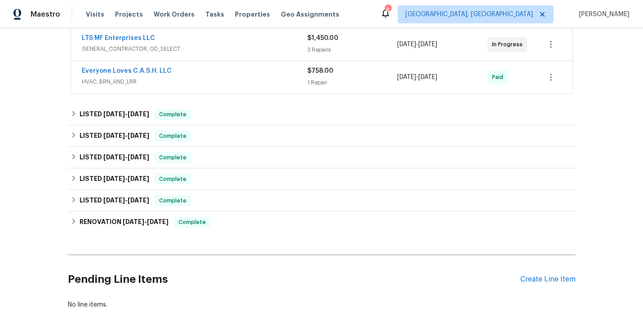
scroll to position [211, 0]
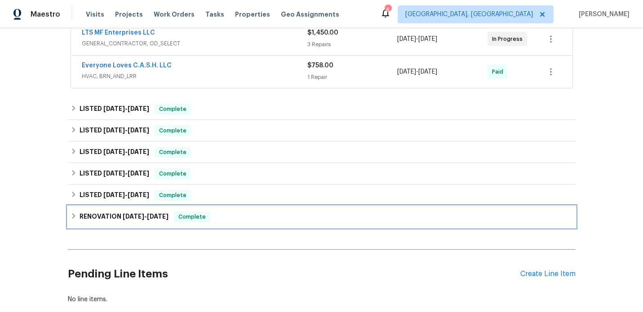
click at [112, 220] on h6 "RENOVATION [DATE] - [DATE]" at bounding box center [123, 216] width 89 height 11
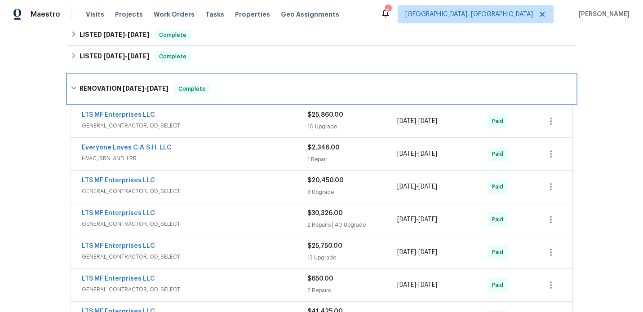
scroll to position [353, 0]
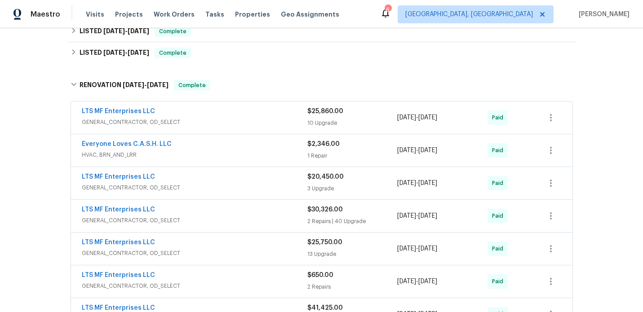
click at [230, 116] on div "LTS MF Enterprises LLC" at bounding box center [194, 112] width 225 height 11
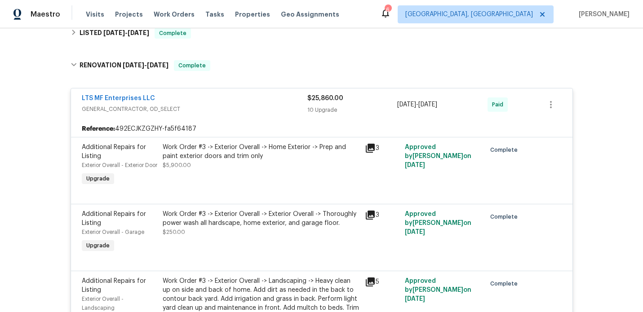
scroll to position [374, 0]
click at [372, 149] on icon at bounding box center [370, 147] width 11 height 11
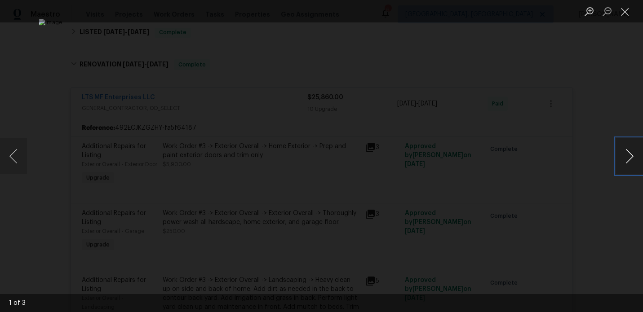
click at [625, 158] on button "Next image" at bounding box center [629, 156] width 27 height 36
click at [623, 12] on button "Close lightbox" at bounding box center [625, 12] width 18 height 16
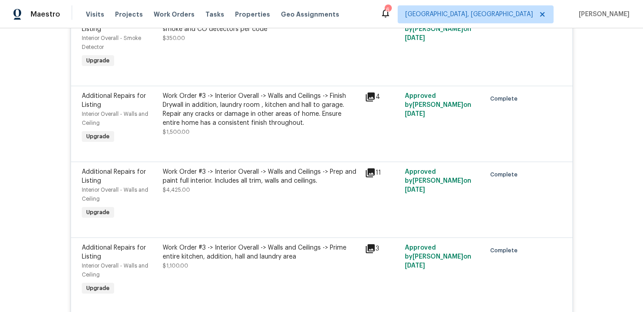
scroll to position [929, 0]
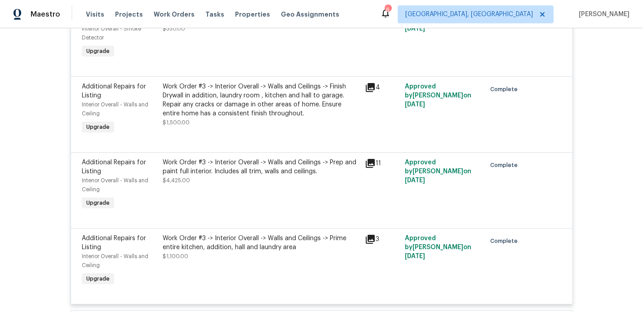
click at [368, 92] on icon at bounding box center [369, 87] width 9 height 9
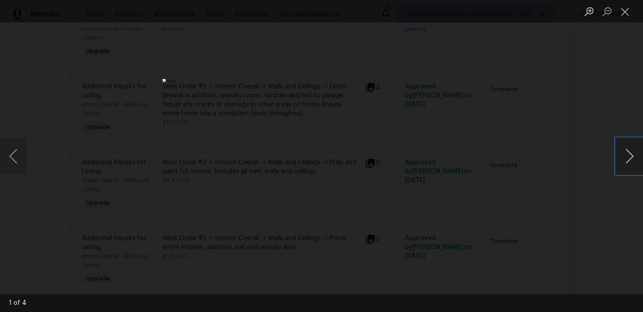
click at [638, 156] on button "Next image" at bounding box center [629, 156] width 27 height 36
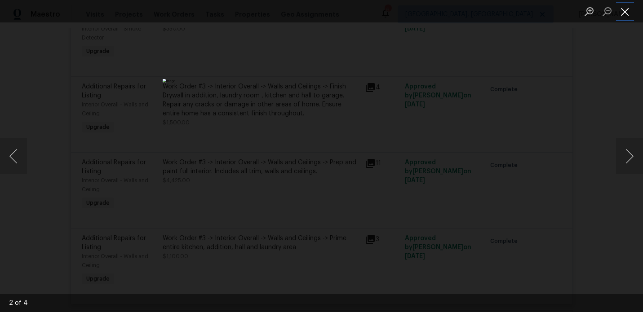
click at [624, 10] on button "Close lightbox" at bounding box center [625, 12] width 18 height 16
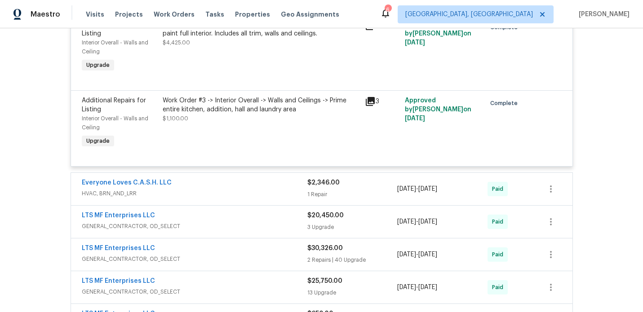
scroll to position [1085, 0]
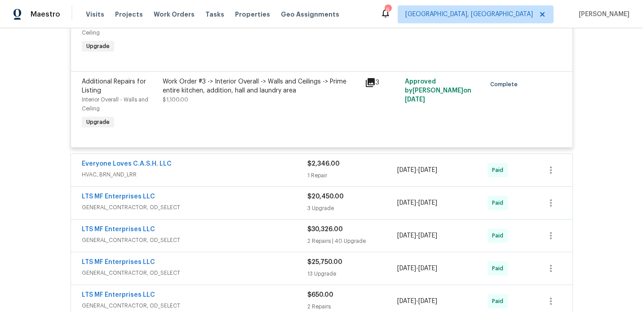
click at [251, 179] on span "HVAC, BRN_AND_LRR" at bounding box center [194, 174] width 225 height 9
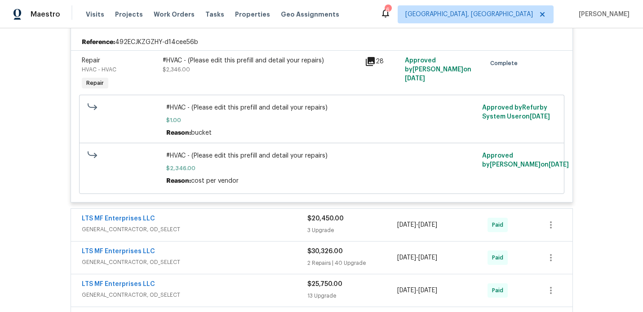
scroll to position [1239, 0]
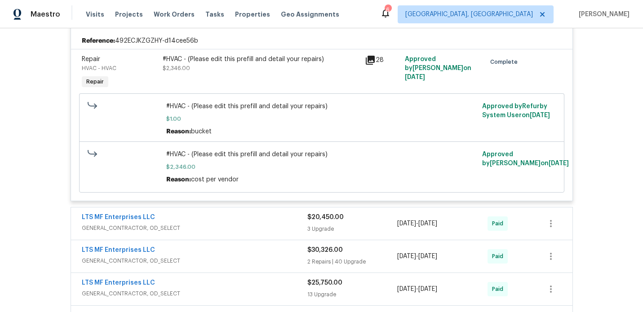
click at [370, 65] on icon at bounding box center [369, 60] width 9 height 9
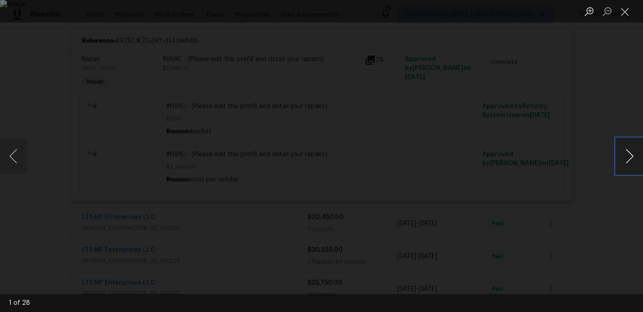
click at [627, 160] on button "Next image" at bounding box center [629, 156] width 27 height 36
click at [629, 13] on button "Close lightbox" at bounding box center [625, 12] width 18 height 16
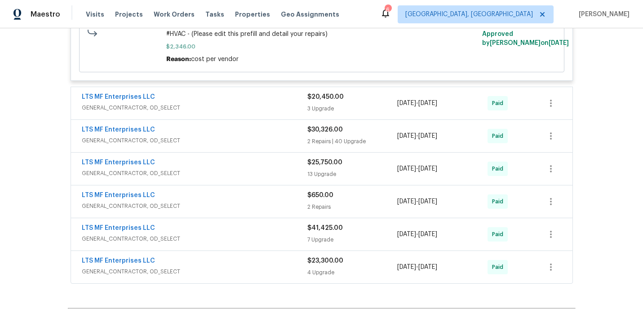
scroll to position [1369, 0]
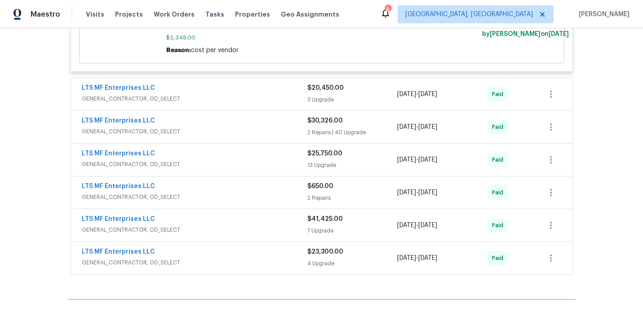
click at [244, 103] on span "GENERAL_CONTRACTOR, OD_SELECT" at bounding box center [194, 98] width 225 height 9
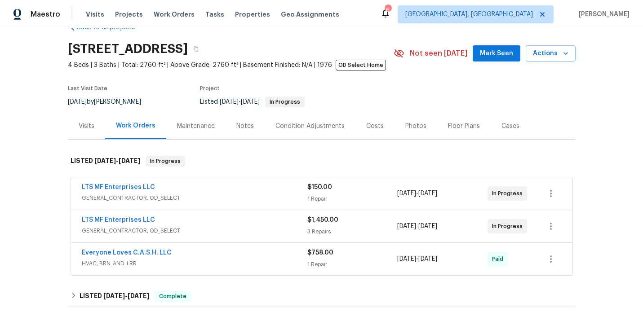
scroll to position [0, 0]
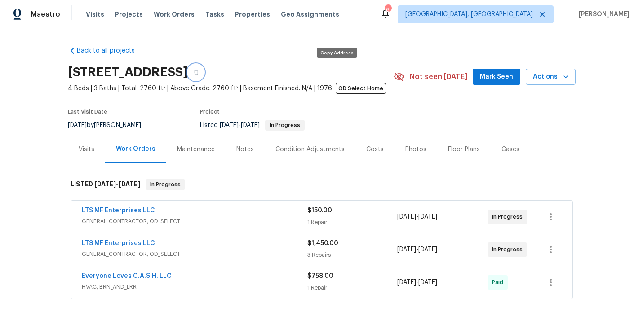
click at [198, 73] on icon "button" at bounding box center [195, 72] width 5 height 5
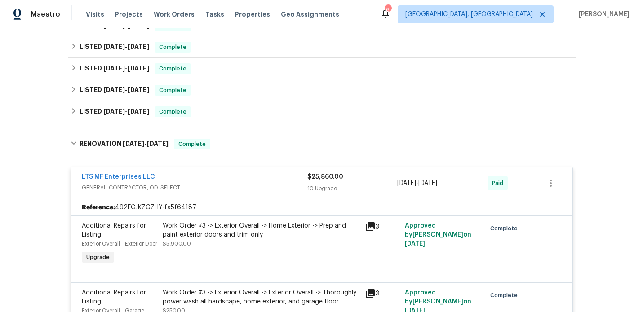
scroll to position [333, 0]
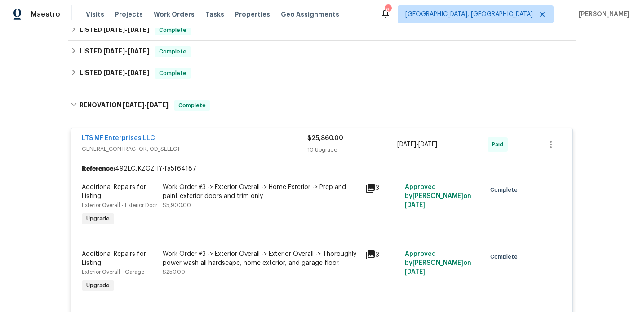
click at [221, 140] on div "LTS MF Enterprises LLC" at bounding box center [194, 139] width 225 height 11
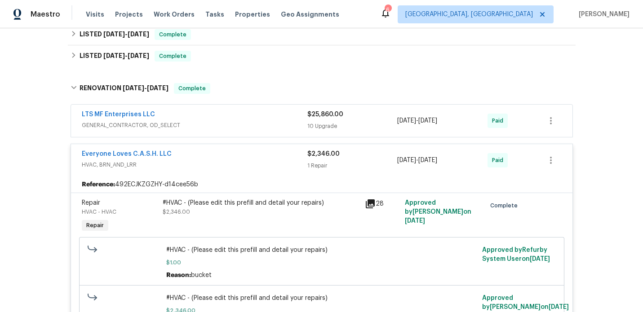
scroll to position [406, 0]
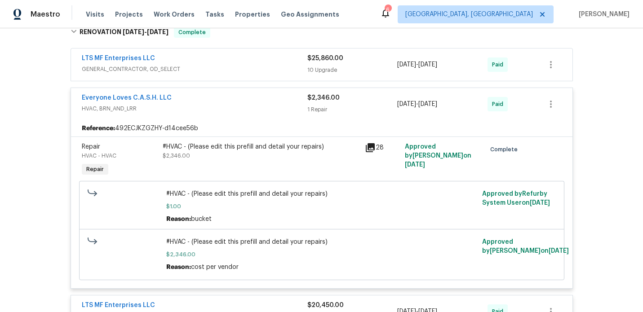
click at [240, 112] on span "HVAC, BRN_AND_LRR" at bounding box center [194, 108] width 225 height 9
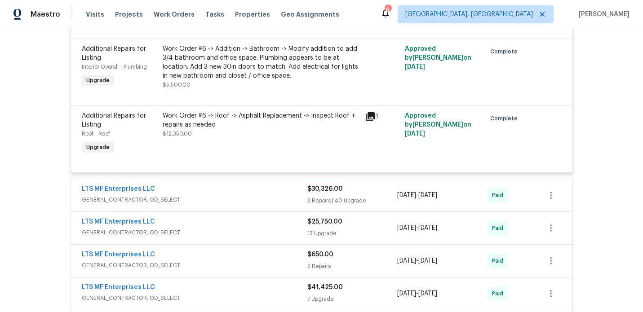
scroll to position [600, 0]
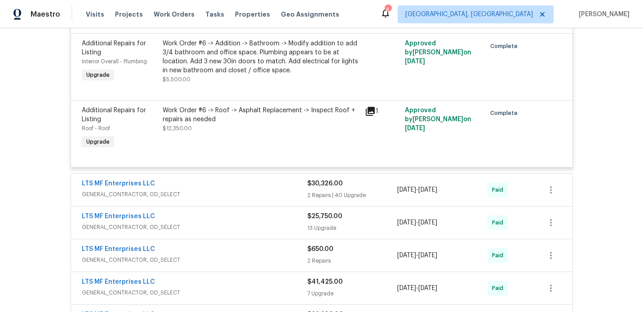
click at [248, 141] on div "Work Order #6 -> Roof -> Asphalt Replacement -> Inspect Roof + repairs as neede…" at bounding box center [261, 128] width 202 height 50
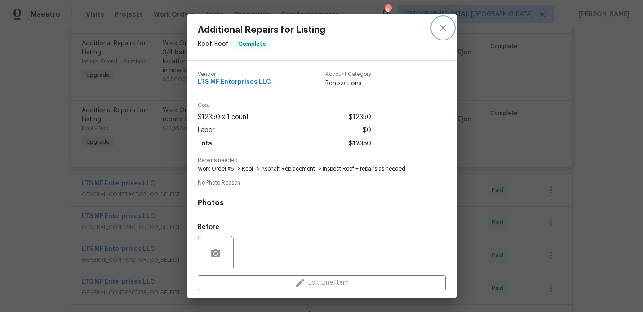
click at [440, 24] on icon "close" at bounding box center [442, 27] width 11 height 11
